Goal: Transaction & Acquisition: Download file/media

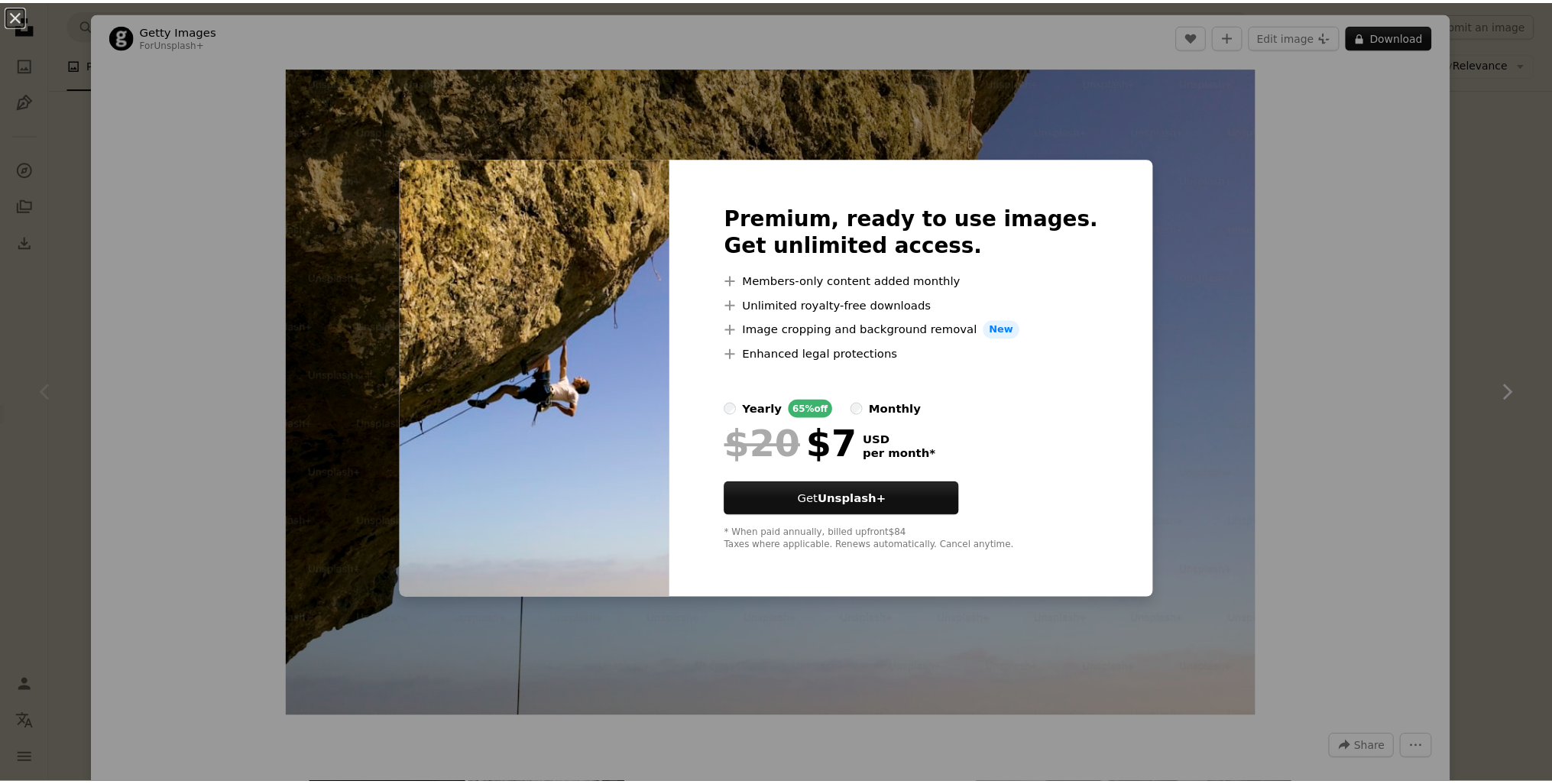
scroll to position [3, 0]
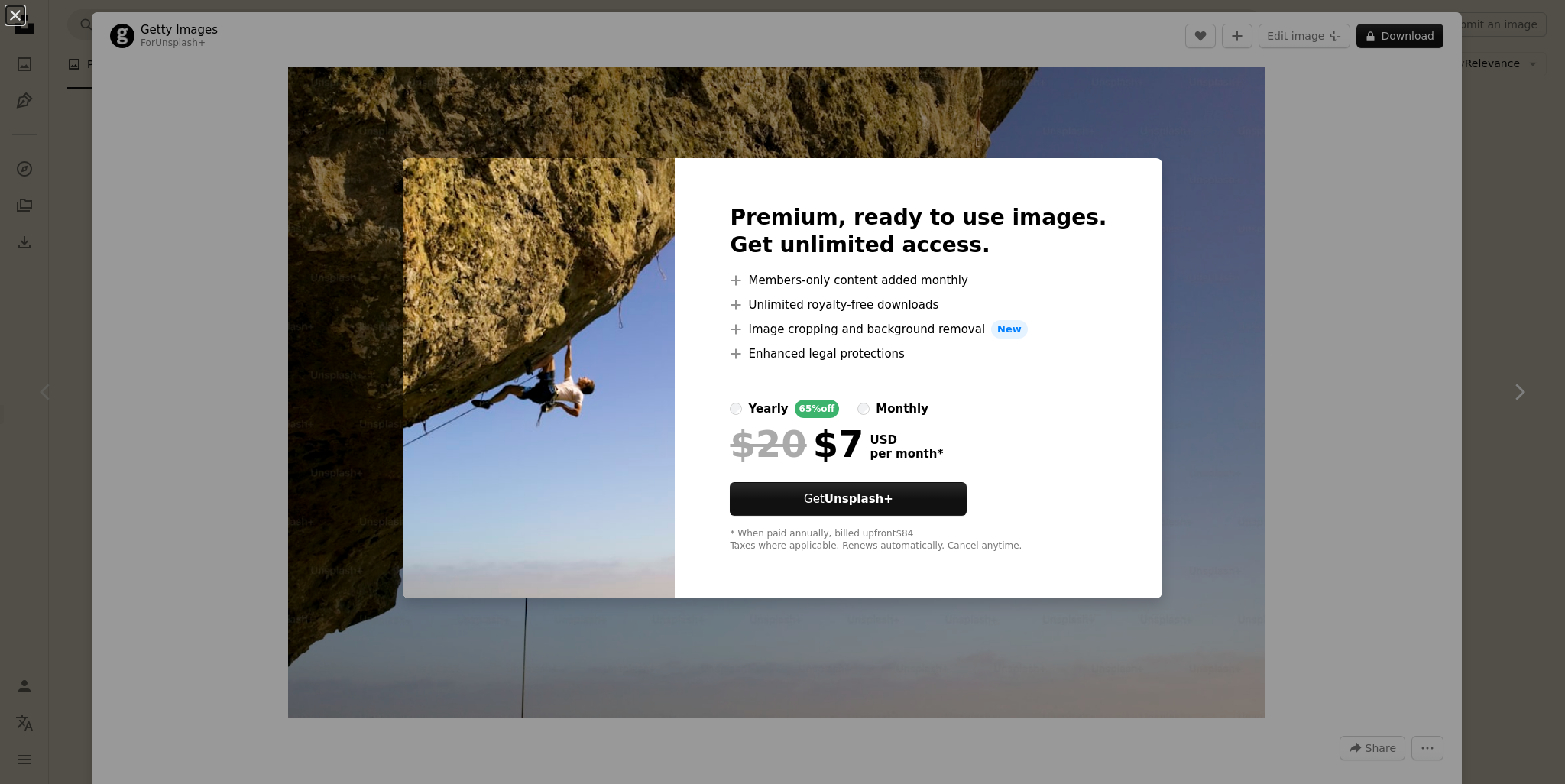
click at [1346, 302] on div "An X shape Premium, ready to use images. Get unlimited access. A plus sign Memb…" at bounding box center [782, 392] width 1565 height 784
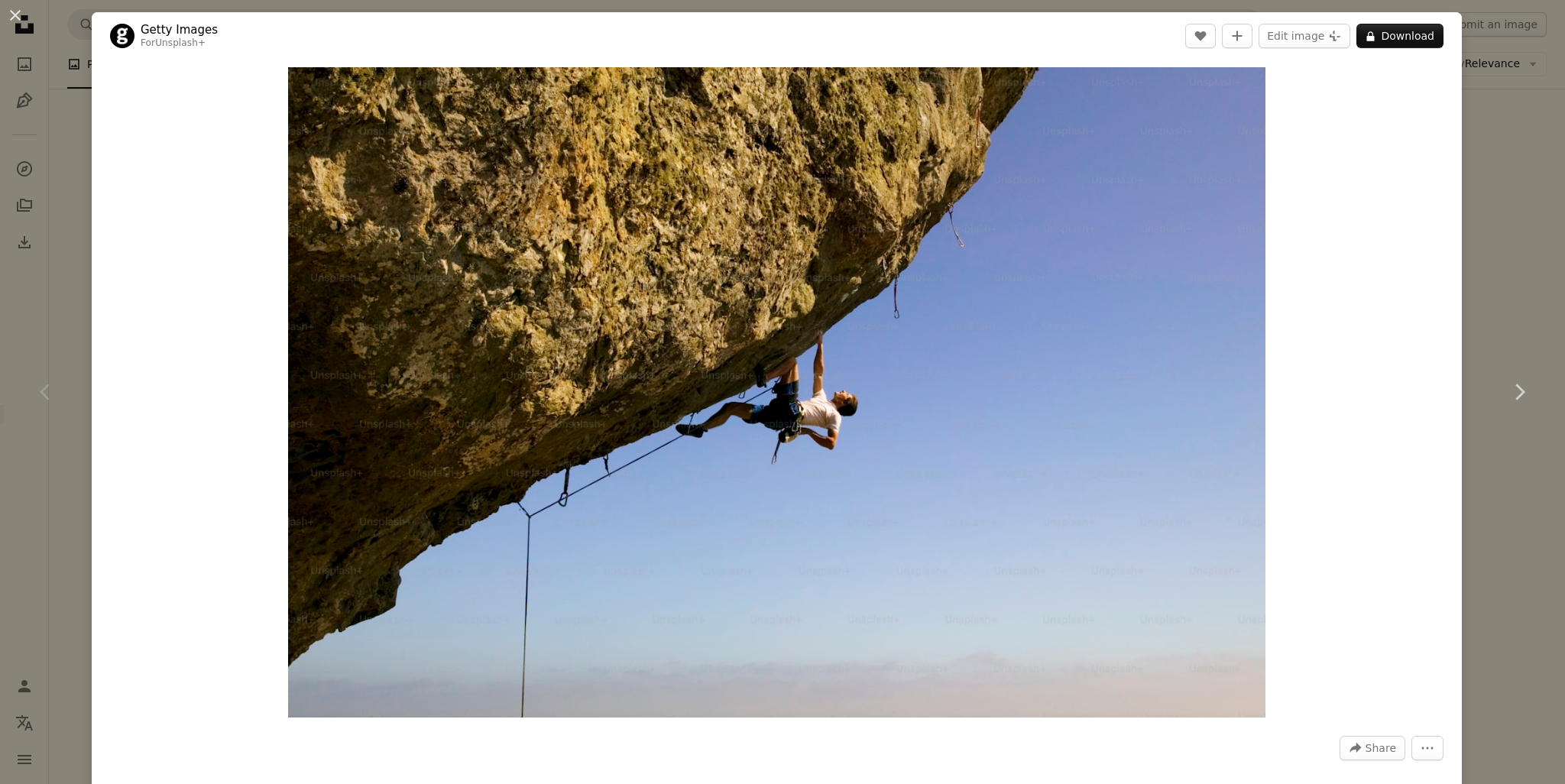
click at [1492, 165] on div "An X shape Chevron left Chevron right Getty Images For Unsplash+ A heart A plus…" at bounding box center [782, 392] width 1565 height 784
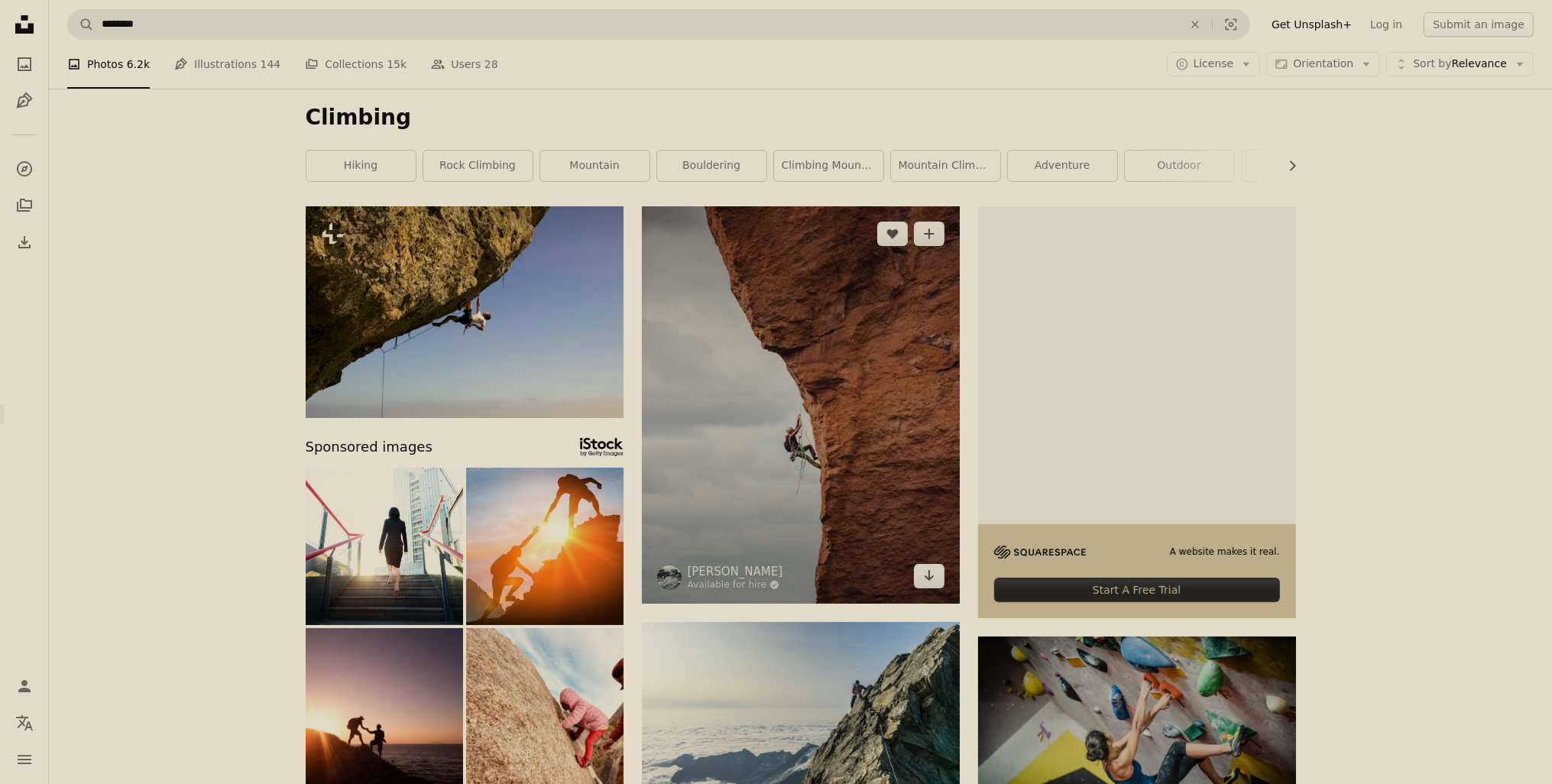
click at [811, 402] on img at bounding box center [800, 405] width 318 height 397
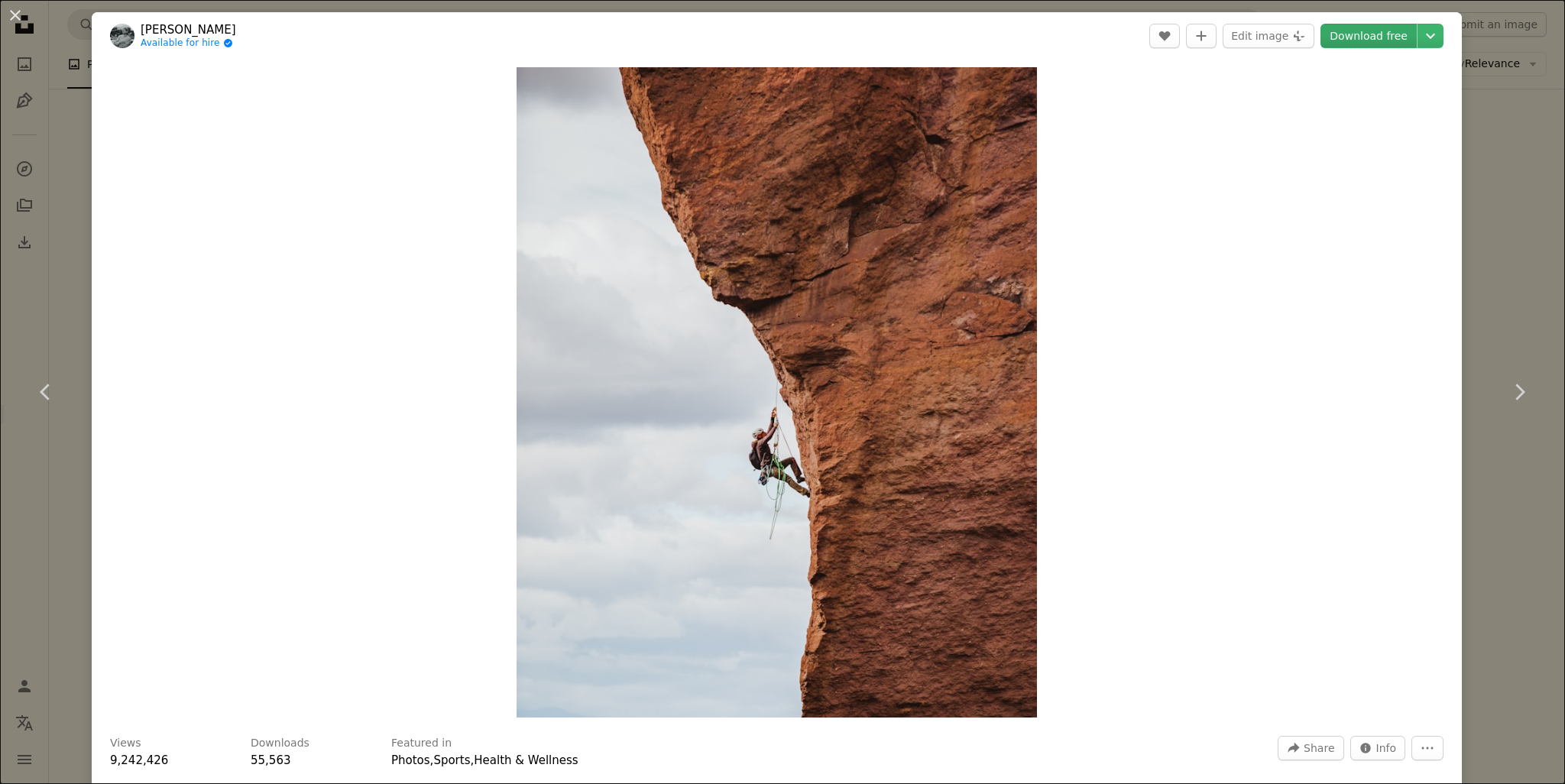
click at [1361, 33] on link "Download free" at bounding box center [1369, 36] width 97 height 25
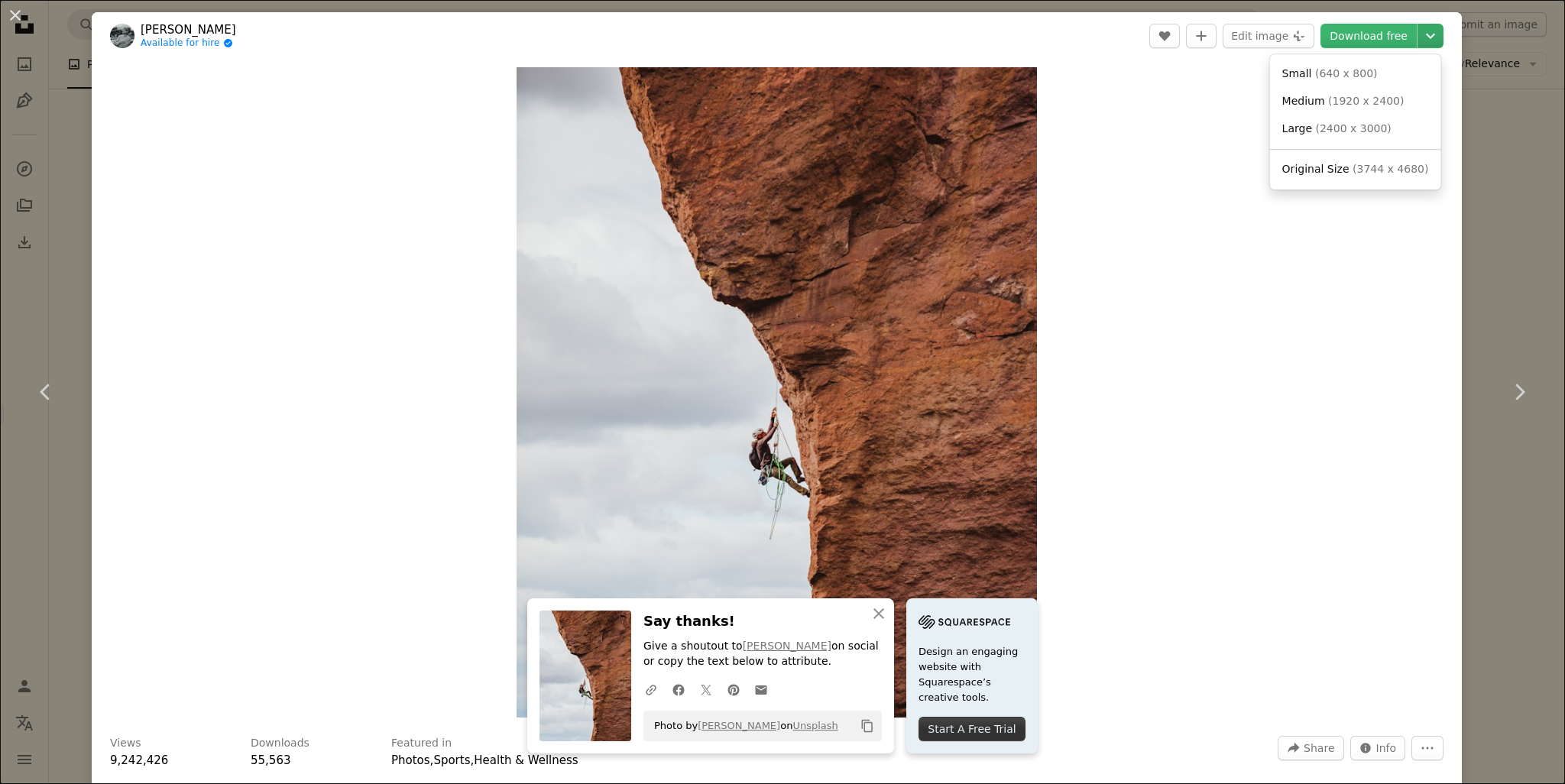
click at [1423, 40] on icon "Chevron down" at bounding box center [1430, 36] width 25 height 19
click at [1380, 175] on span "( 3744 x 4680 )" at bounding box center [1390, 168] width 75 height 12
click at [1475, 58] on div "An X shape Chevron left Chevron right [PERSON_NAME] Available for hire A checkm…" at bounding box center [782, 392] width 1565 height 784
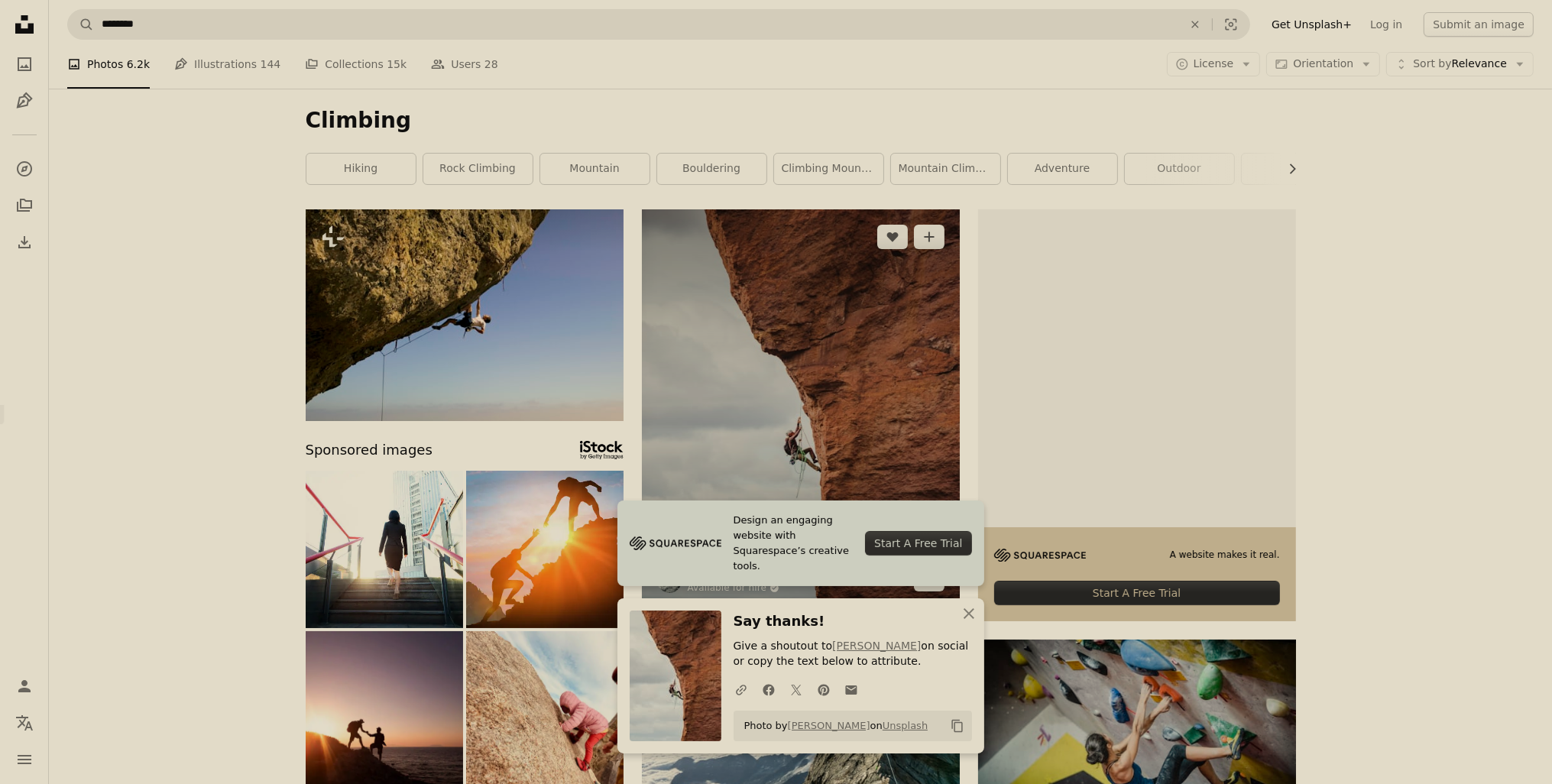
click at [877, 344] on img at bounding box center [800, 407] width 318 height 397
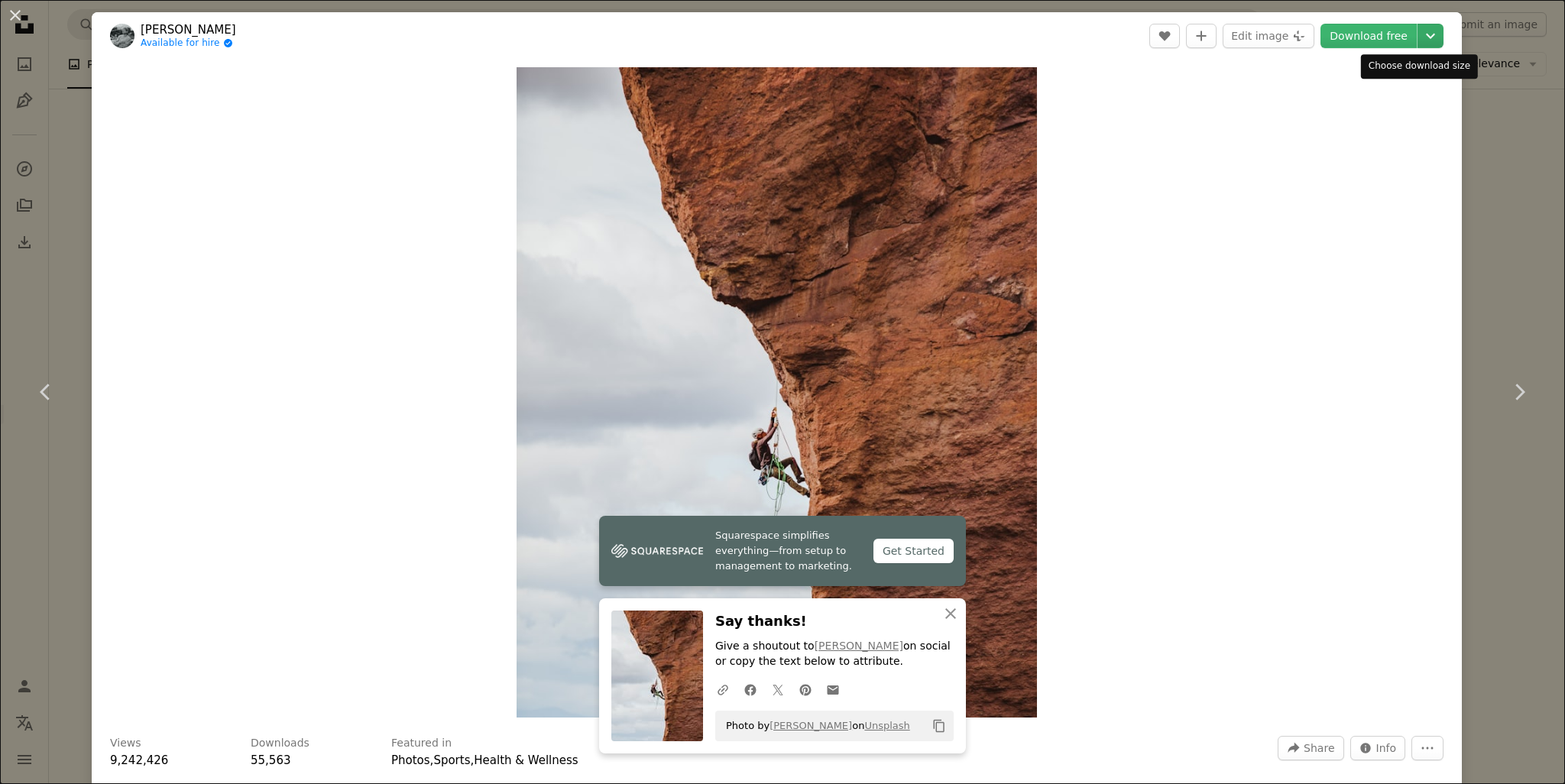
click at [1418, 36] on icon "Chevron down" at bounding box center [1430, 36] width 25 height 19
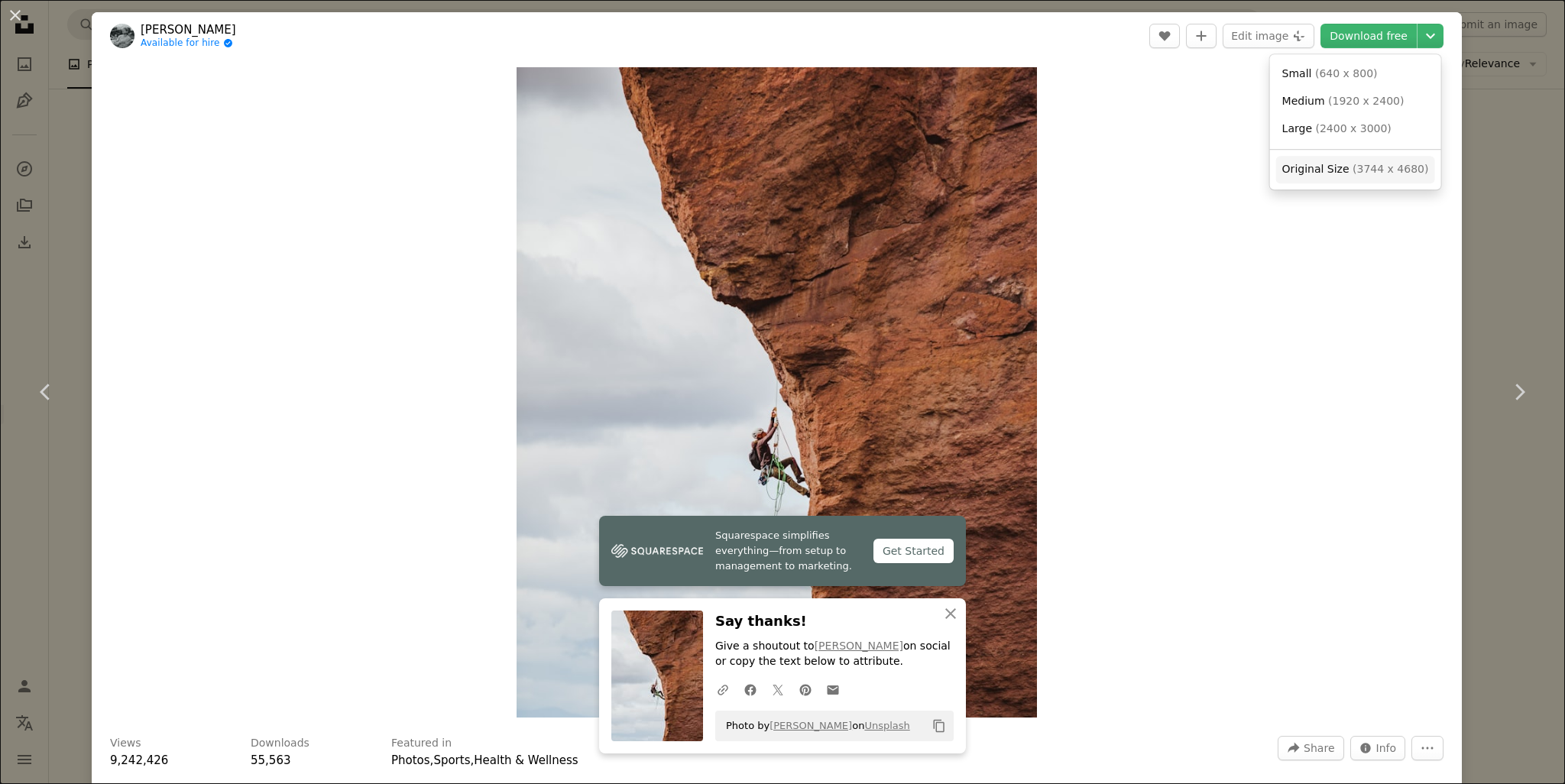
click at [1372, 160] on link "Original Size ( 3744 x 4680 )" at bounding box center [1356, 169] width 159 height 27
click at [1485, 63] on div "An X shape Chevron left Chevron right [PERSON_NAME] Available for hire A checkm…" at bounding box center [782, 392] width 1565 height 784
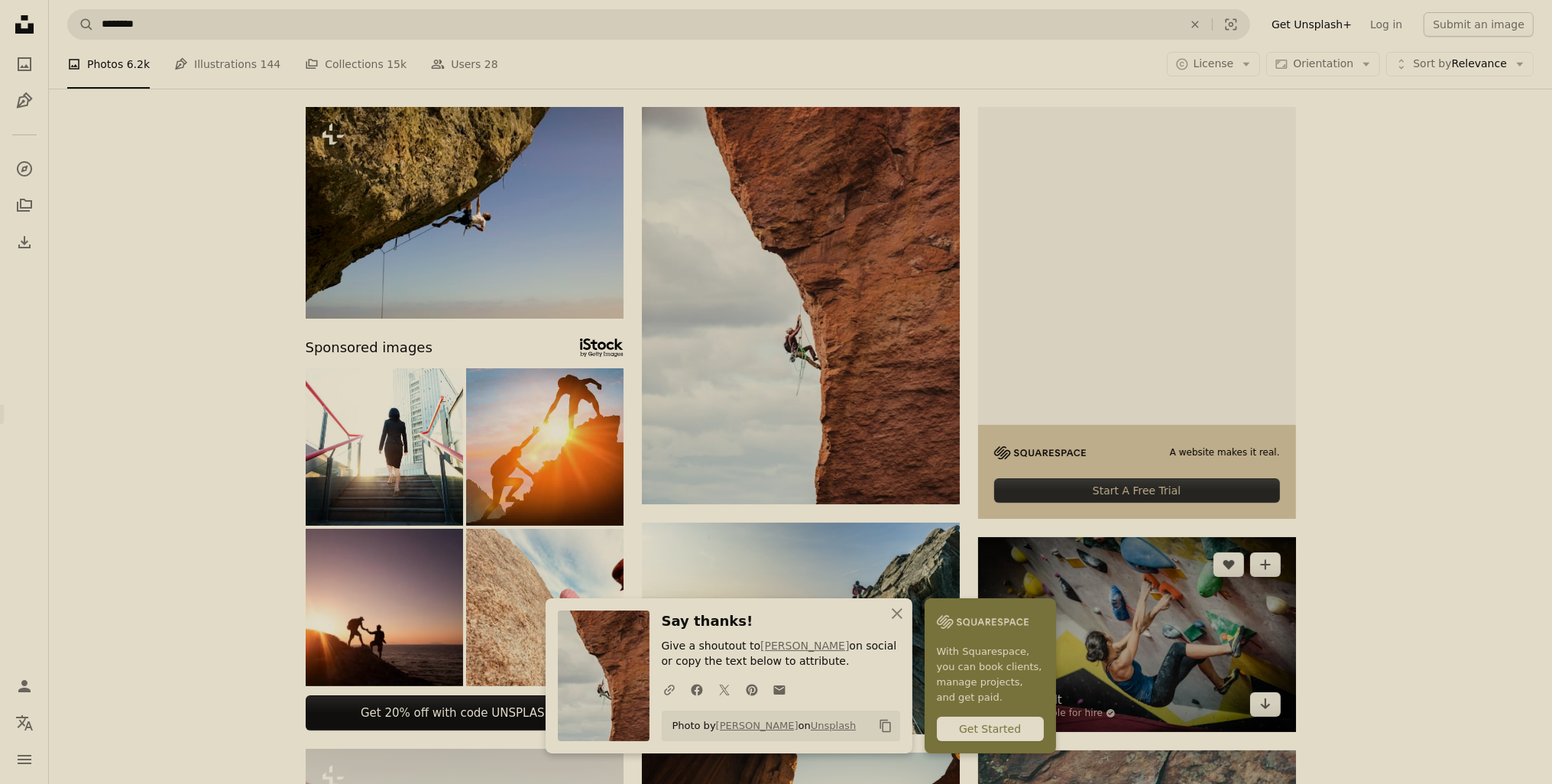
scroll to position [100, 0]
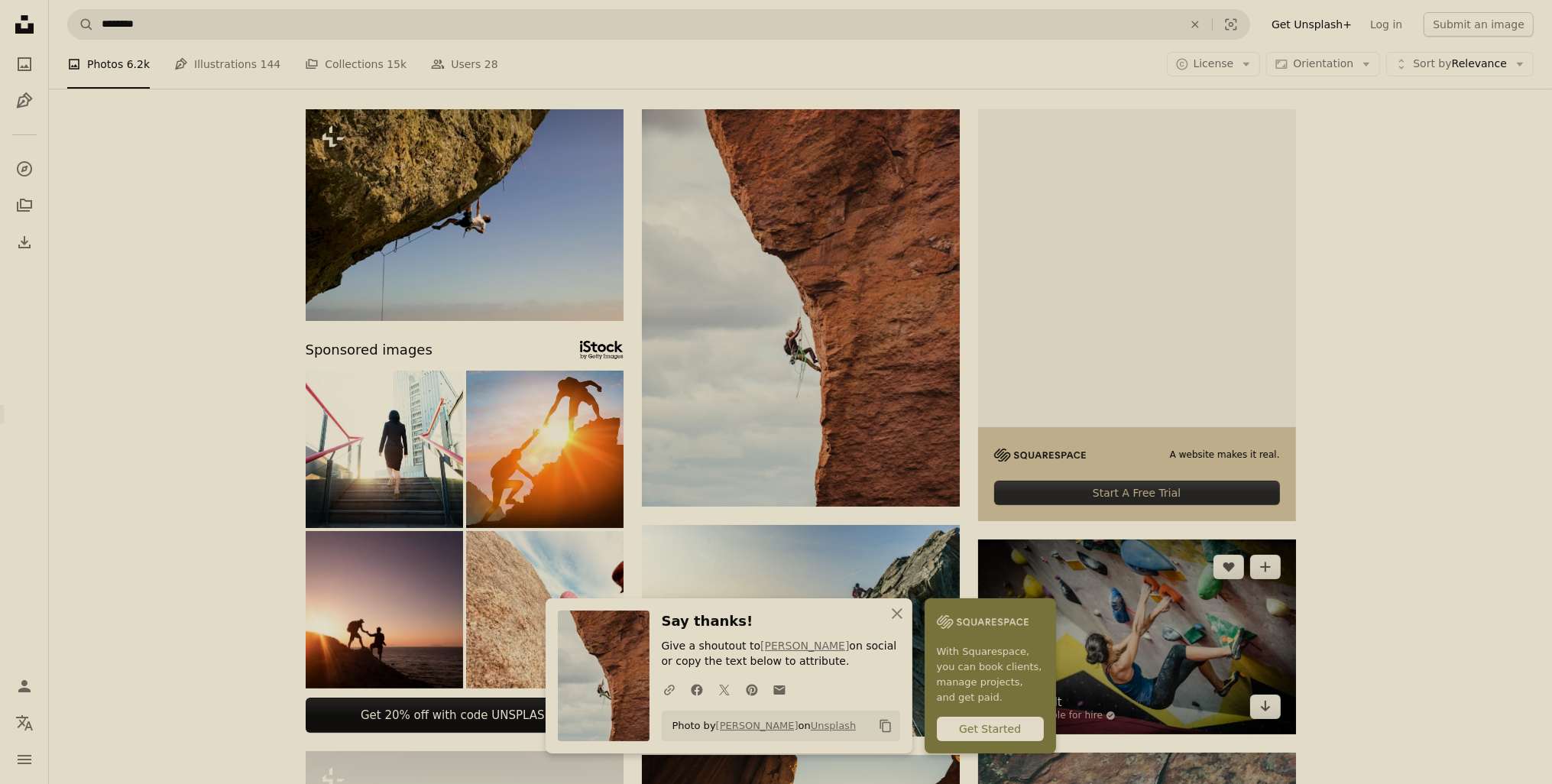
click at [1127, 539] on img at bounding box center [1136, 637] width 318 height 195
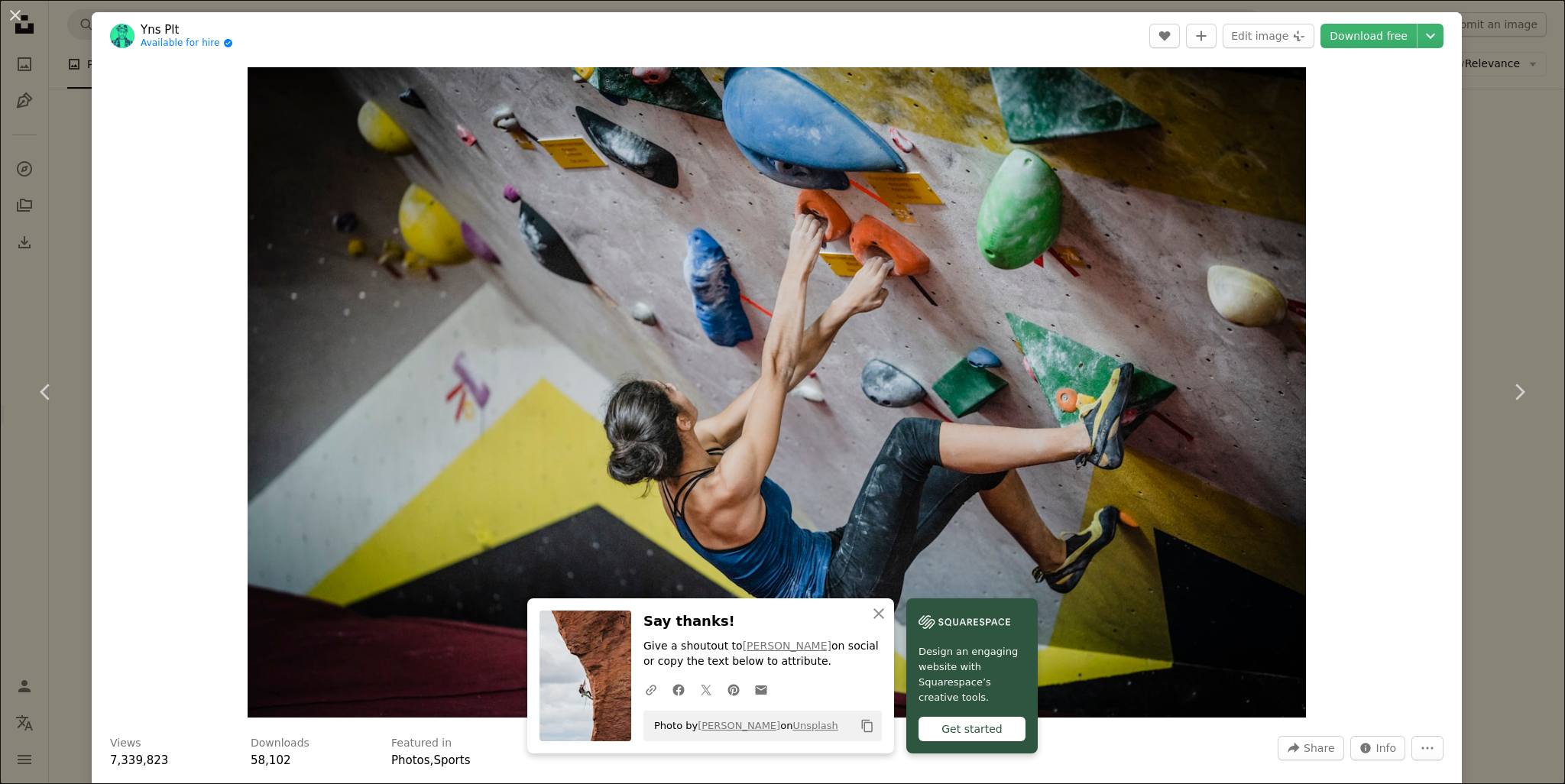
click at [1507, 58] on div "An X shape Chevron left Chevron right Yns Plt Available for hire A checkmark in…" at bounding box center [782, 392] width 1565 height 784
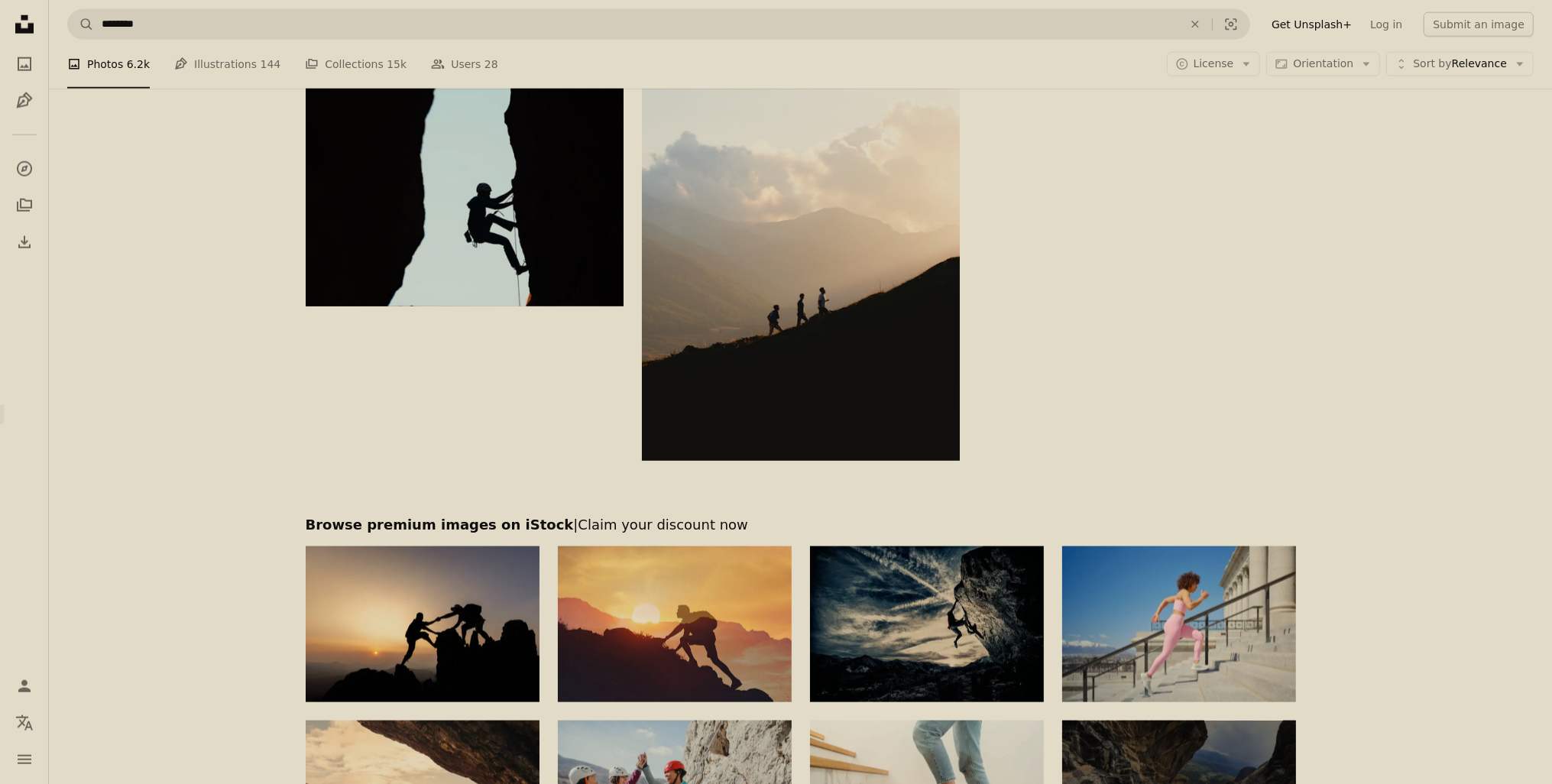
scroll to position [2491, 0]
